Goal: Task Accomplishment & Management: Manage account settings

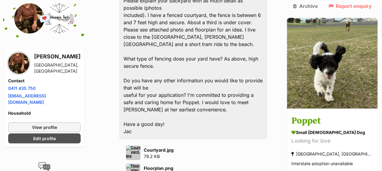
scroll to position [1893, 0]
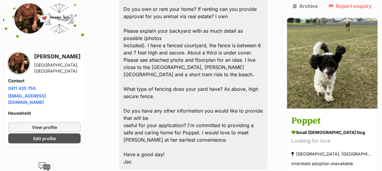
click at [327, 114] on h3 "Poppet" at bounding box center [332, 121] width 82 height 14
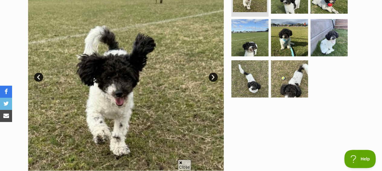
click at [212, 77] on link "Next" at bounding box center [213, 76] width 9 height 9
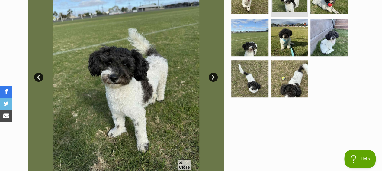
click at [212, 77] on link "Next" at bounding box center [213, 76] width 9 height 9
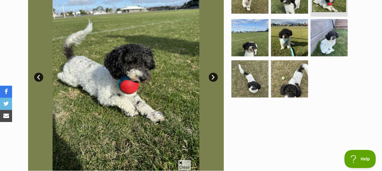
click at [212, 77] on link "Next" at bounding box center [213, 76] width 9 height 9
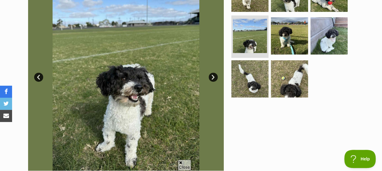
click at [211, 77] on link "Next" at bounding box center [213, 76] width 9 height 9
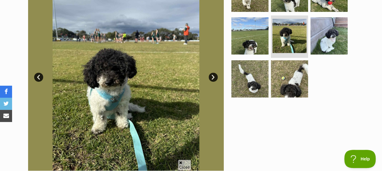
click at [210, 77] on link "Next" at bounding box center [213, 76] width 9 height 9
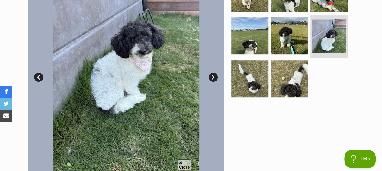
click at [210, 77] on link "Next" at bounding box center [213, 76] width 9 height 9
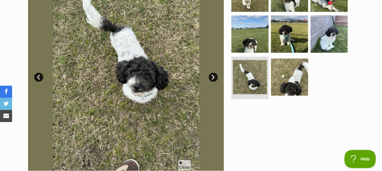
click at [210, 77] on link "Next" at bounding box center [213, 76] width 9 height 9
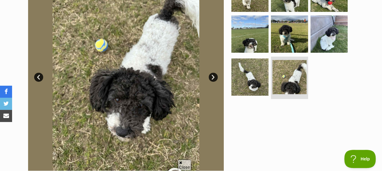
click at [210, 77] on link "Next" at bounding box center [213, 76] width 9 height 9
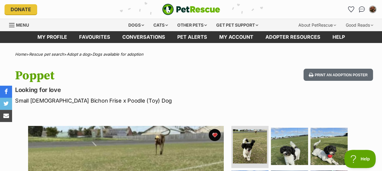
click at [236, 36] on link "My account" at bounding box center [236, 37] width 46 height 12
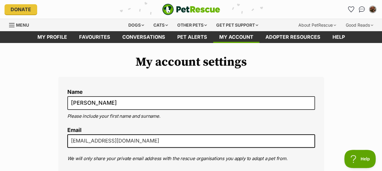
click at [138, 37] on link "Conversations" at bounding box center [143, 37] width 55 height 12
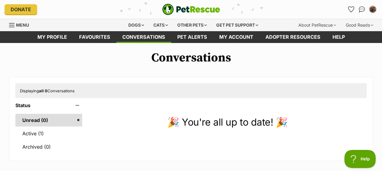
click at [37, 133] on link "Active (1)" at bounding box center [48, 133] width 67 height 13
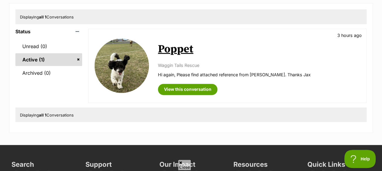
scroll to position [121, 0]
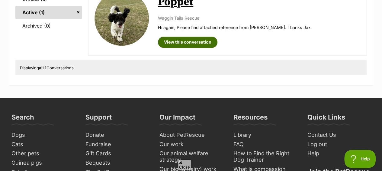
click at [199, 41] on link "View this conversation" at bounding box center [187, 42] width 59 height 11
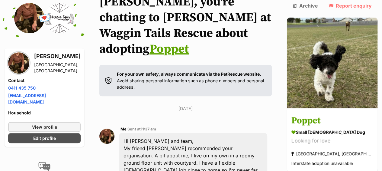
scroll to position [145, 0]
